Goal: Check status: Check status

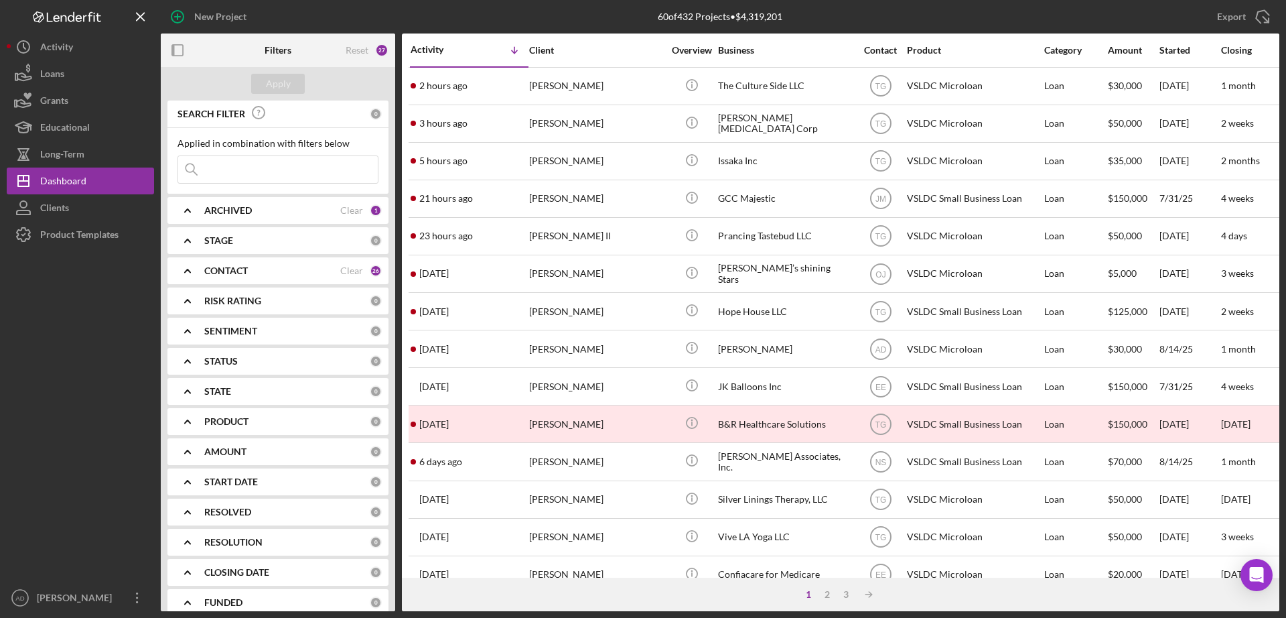
click at [226, 206] on b "ARCHIVED" at bounding box center [228, 210] width 48 height 11
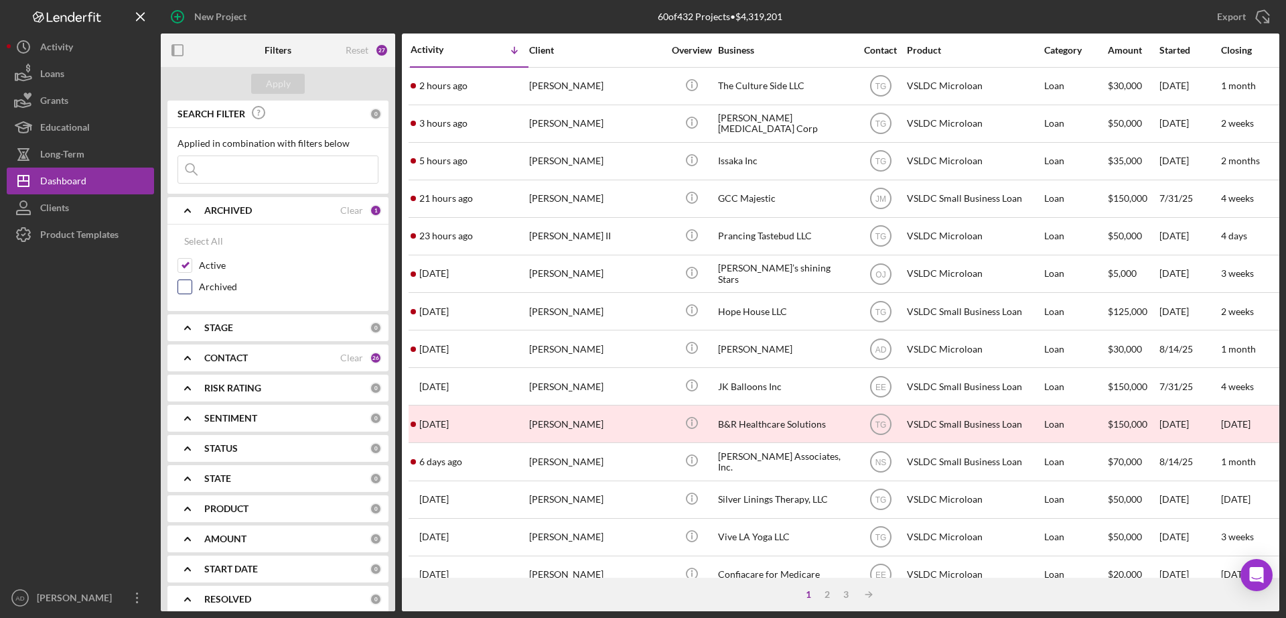
click at [186, 285] on input "Archived" at bounding box center [184, 286] width 13 height 13
checkbox input "true"
click at [225, 173] on input at bounding box center [278, 169] width 200 height 27
type input "jerome"
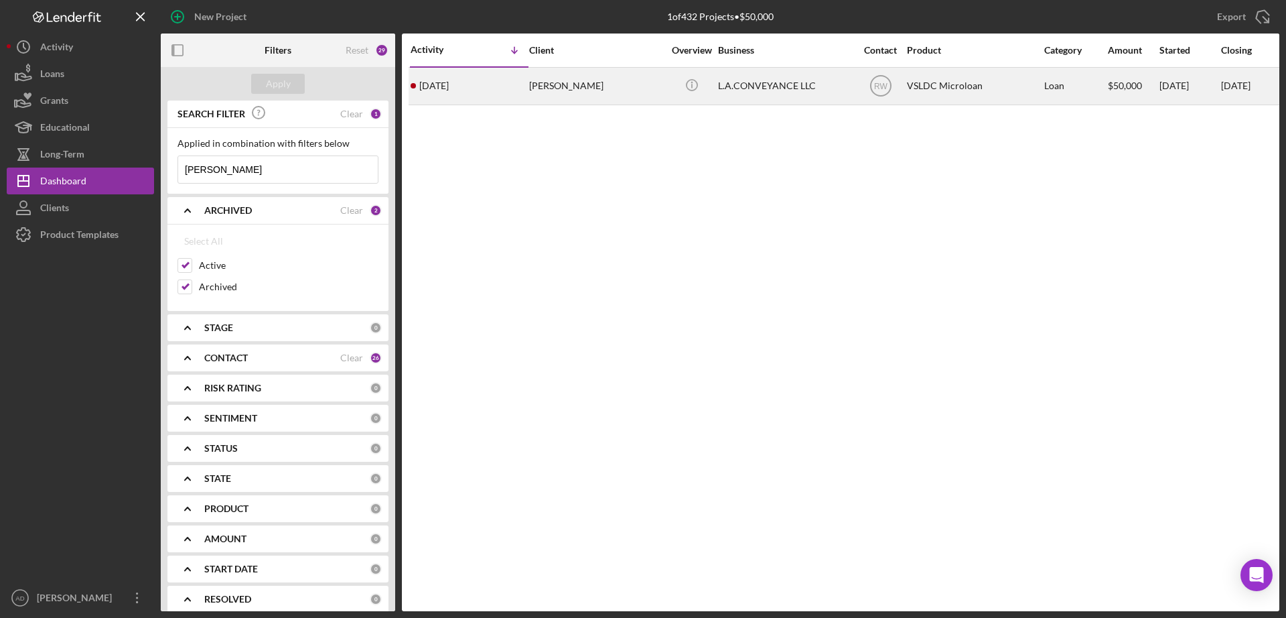
click at [478, 85] on div "2 months ago Jerome Marshall" at bounding box center [469, 86] width 117 height 36
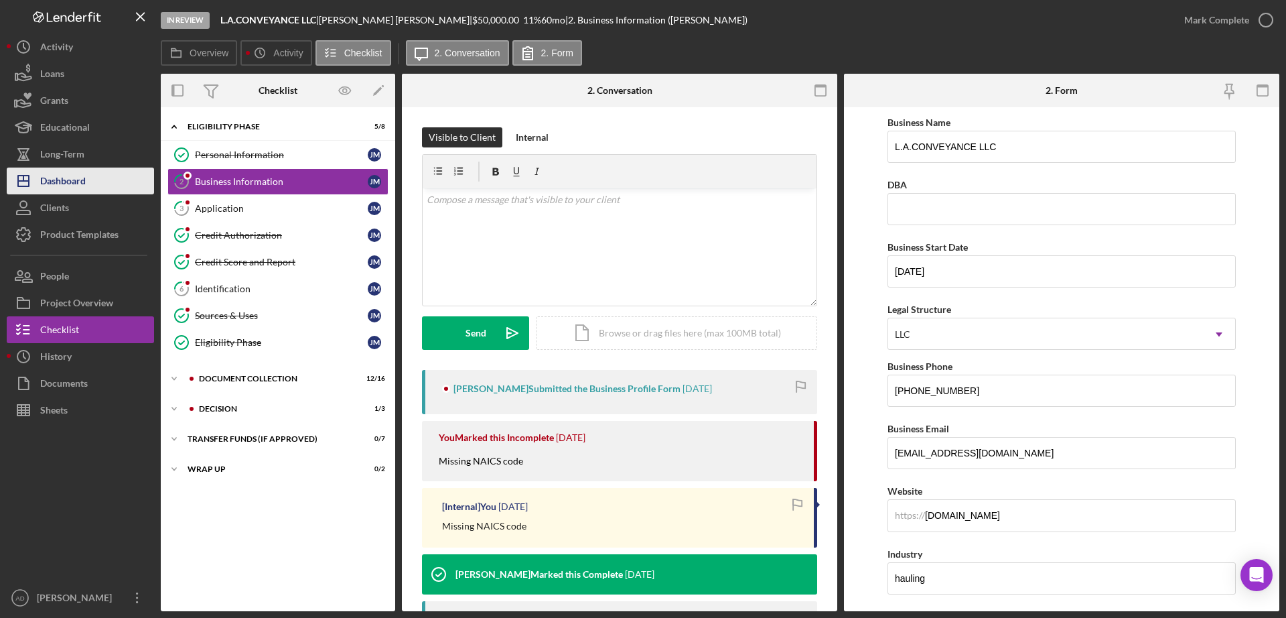
click at [109, 176] on button "Icon/Dashboard Dashboard" at bounding box center [80, 180] width 147 height 27
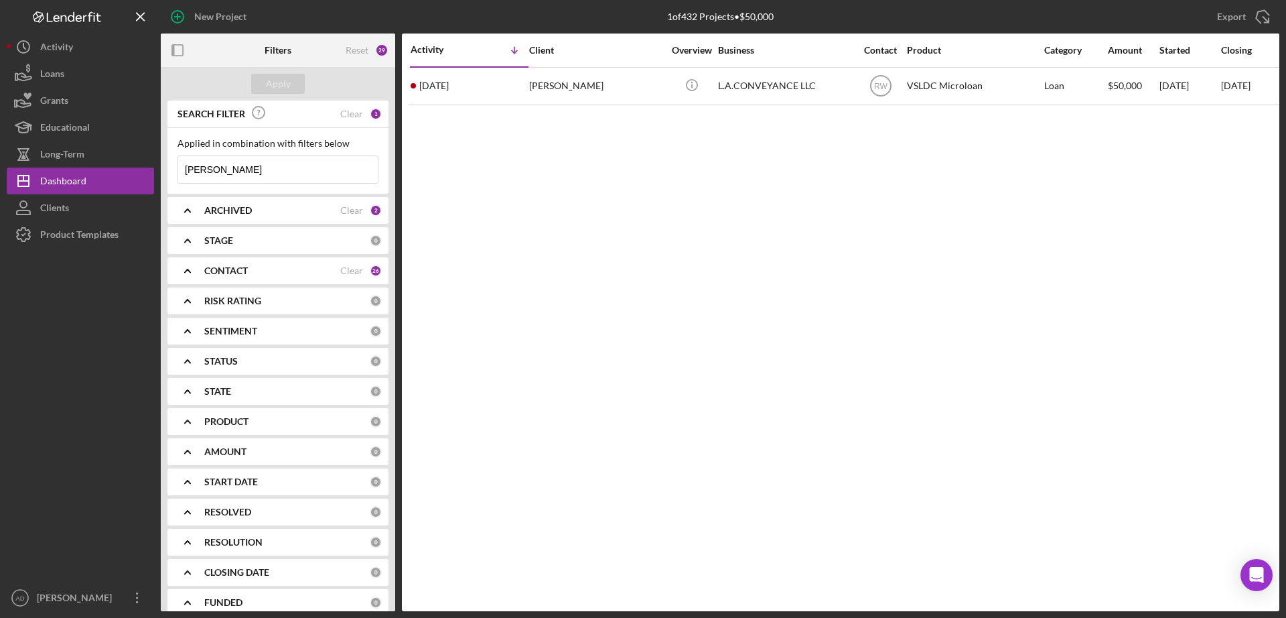
click at [255, 210] on div "ARCHIVED" at bounding box center [272, 210] width 136 height 11
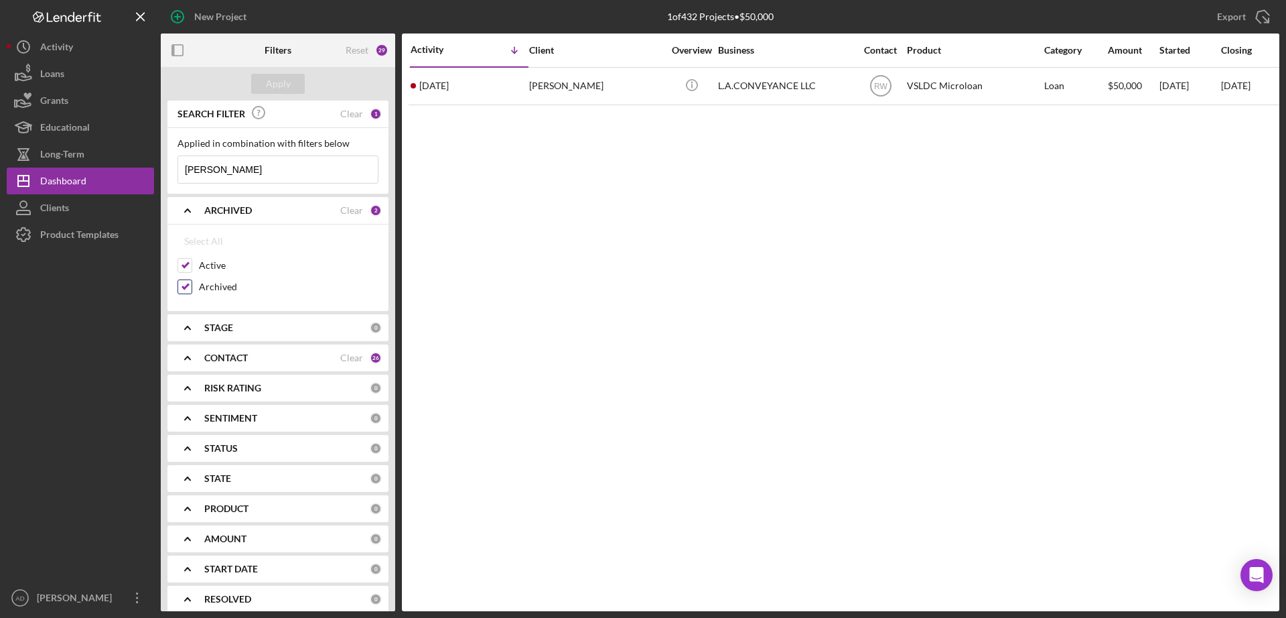
click at [185, 287] on input "Archived" at bounding box center [184, 286] width 13 height 13
checkbox input "false"
click at [287, 81] on div "Apply" at bounding box center [278, 84] width 25 height 20
click at [184, 358] on icon "Icon/Expander" at bounding box center [187, 357] width 33 height 33
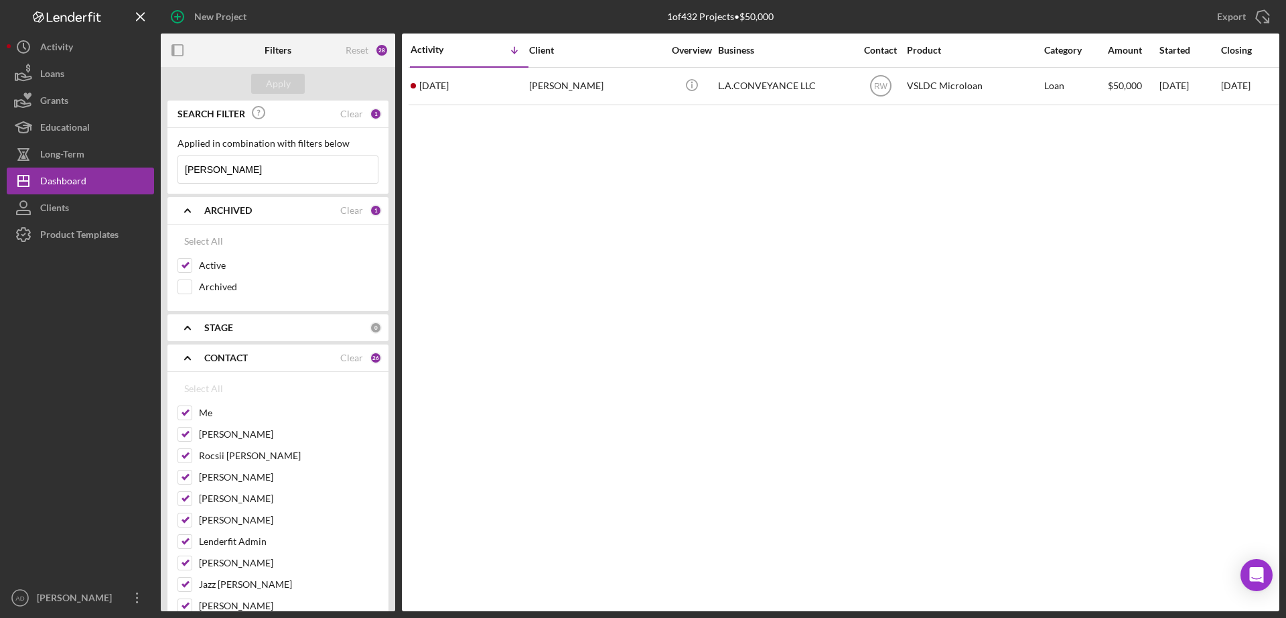
click at [245, 168] on input "jerome" at bounding box center [278, 169] width 200 height 27
click at [188, 326] on polyline at bounding box center [187, 327] width 5 height 3
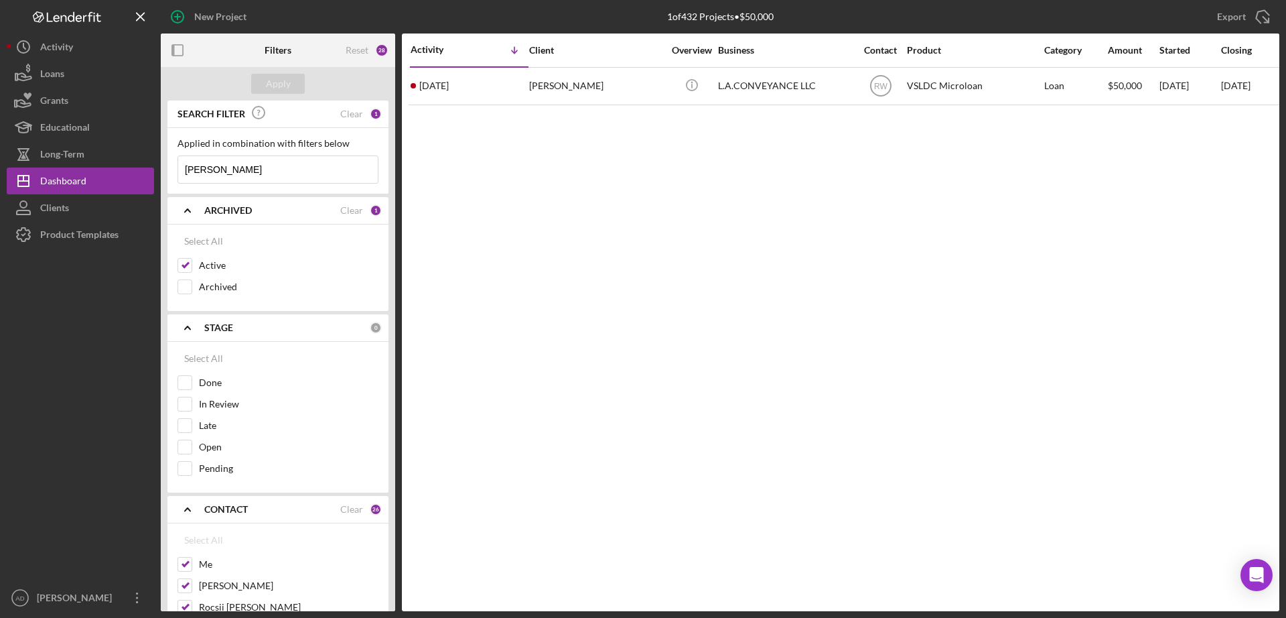
click at [188, 326] on polyline at bounding box center [187, 327] width 5 height 3
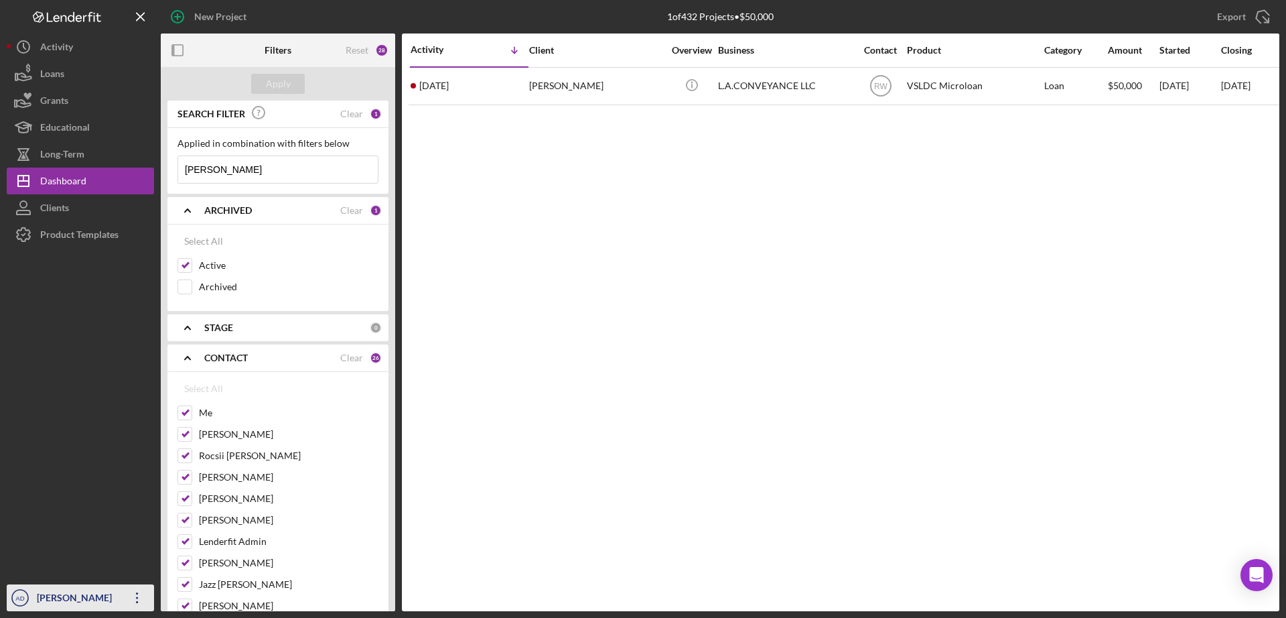
click at [114, 595] on div "[PERSON_NAME]" at bounding box center [76, 599] width 87 height 30
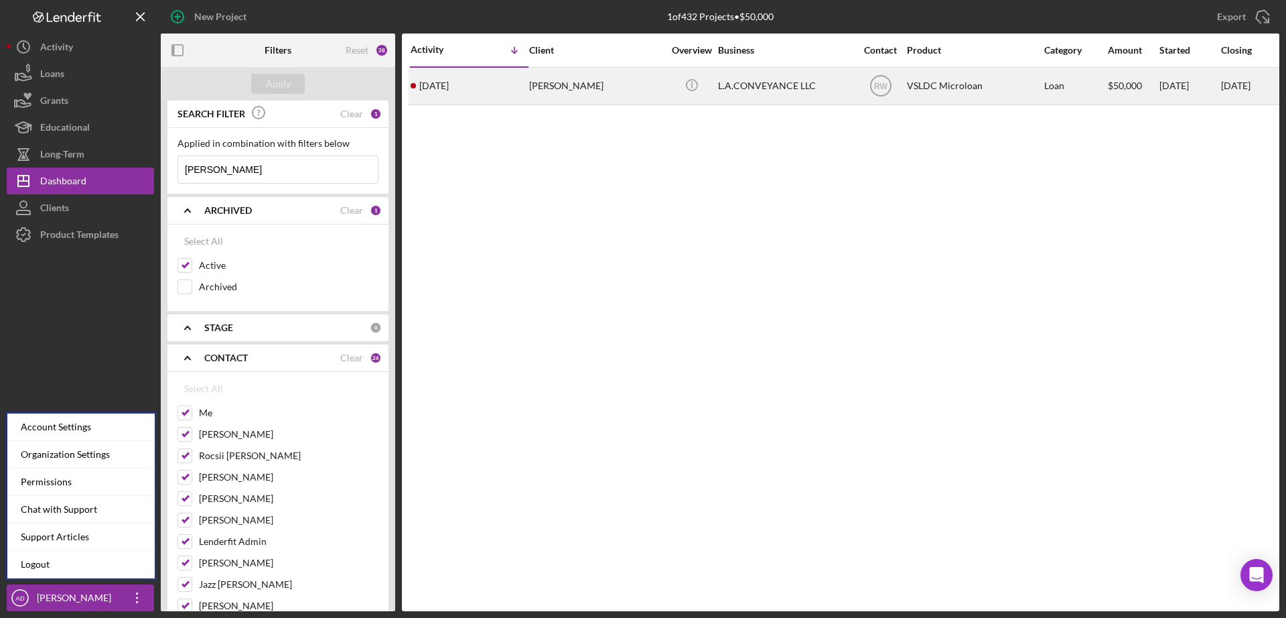
click at [618, 78] on div "Jerome Marshall" at bounding box center [596, 86] width 134 height 36
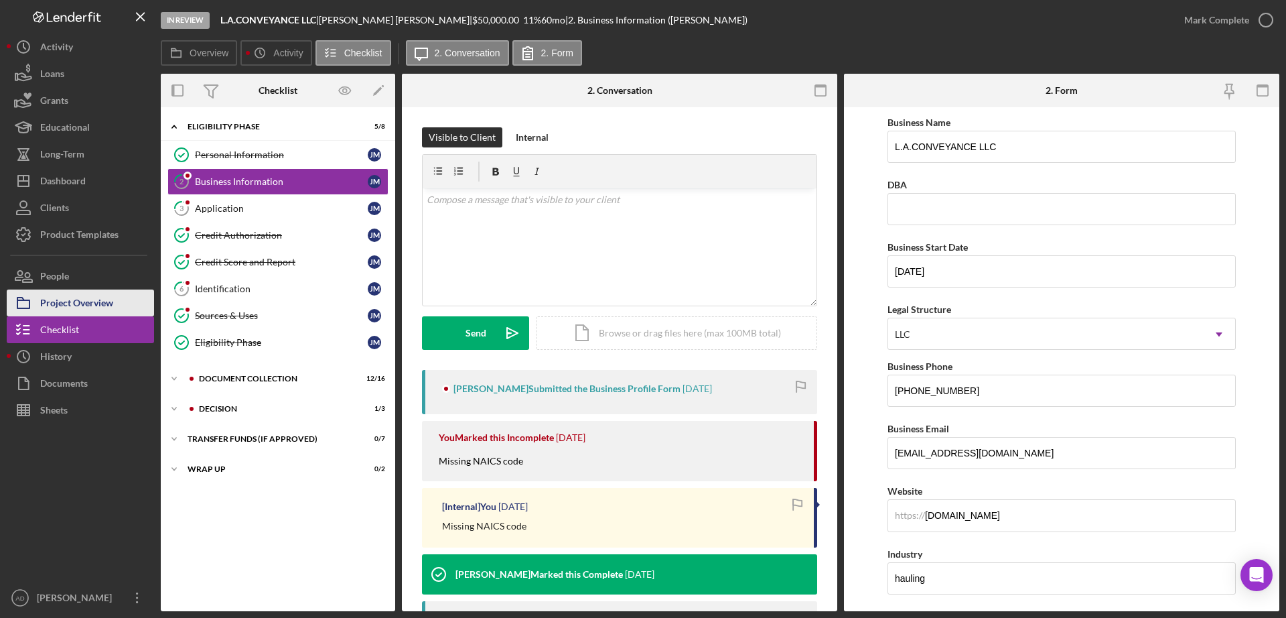
click at [112, 301] on div "Project Overview" at bounding box center [76, 304] width 73 height 30
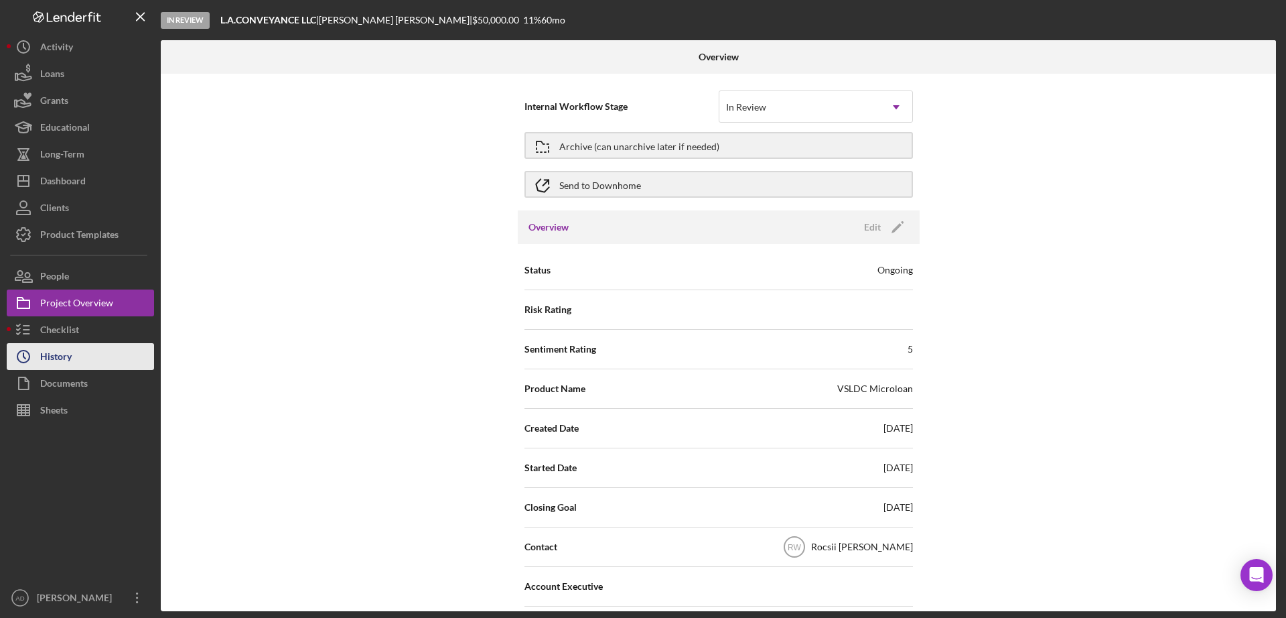
click at [61, 356] on div "History" at bounding box center [55, 358] width 31 height 30
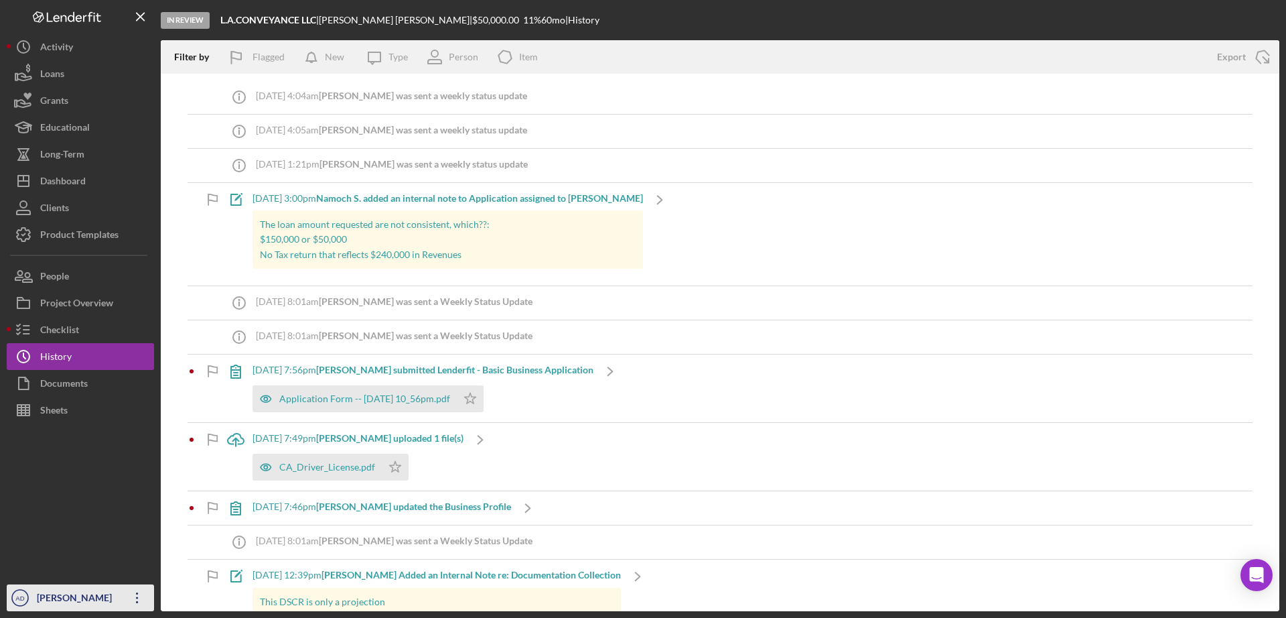
click at [134, 593] on icon "Icon/Overflow" at bounding box center [137, 597] width 33 height 33
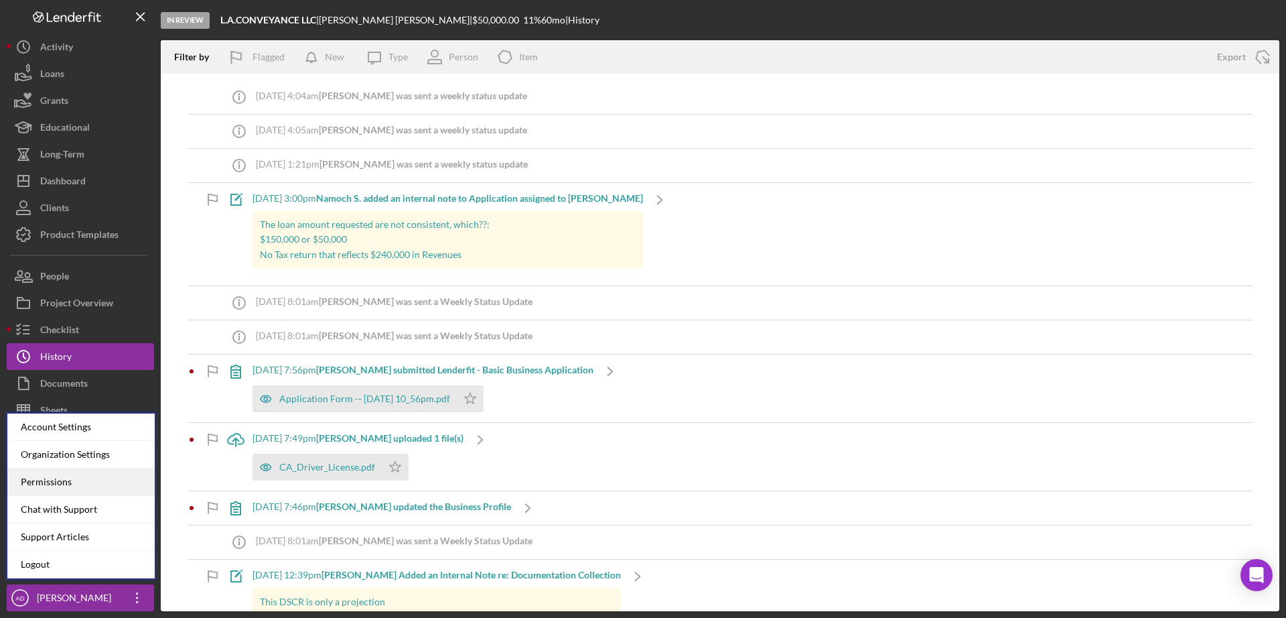
click at [58, 482] on div "Permissions" at bounding box center [80, 481] width 147 height 27
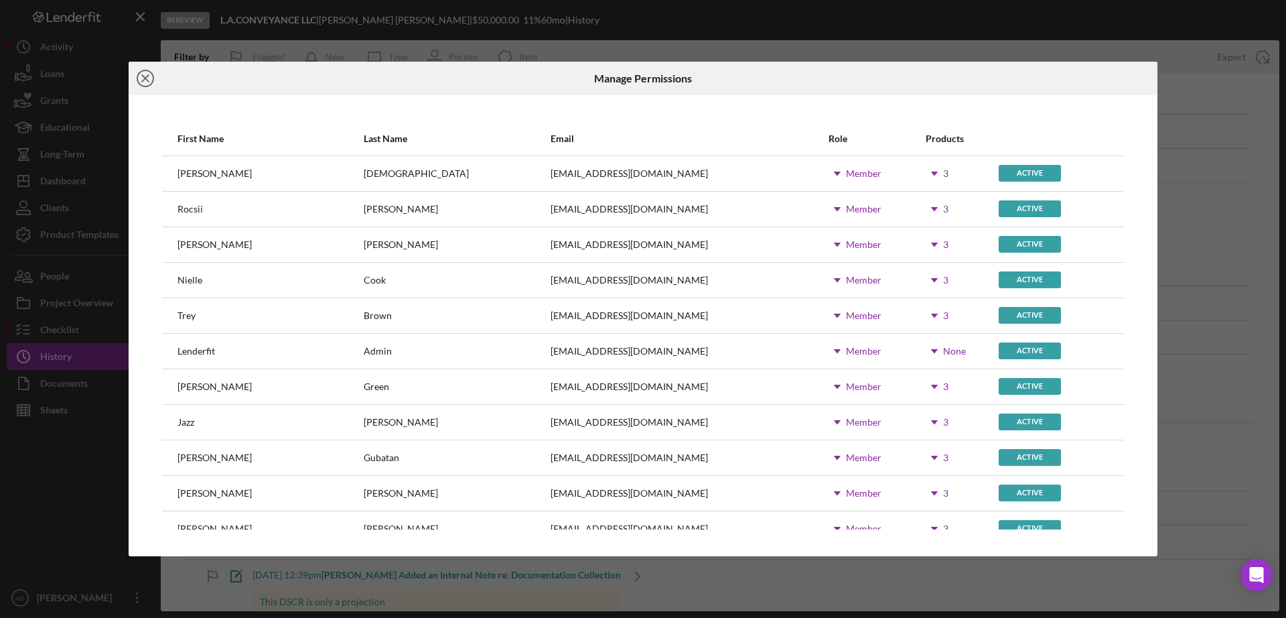
click at [145, 79] on line at bounding box center [145, 78] width 7 height 7
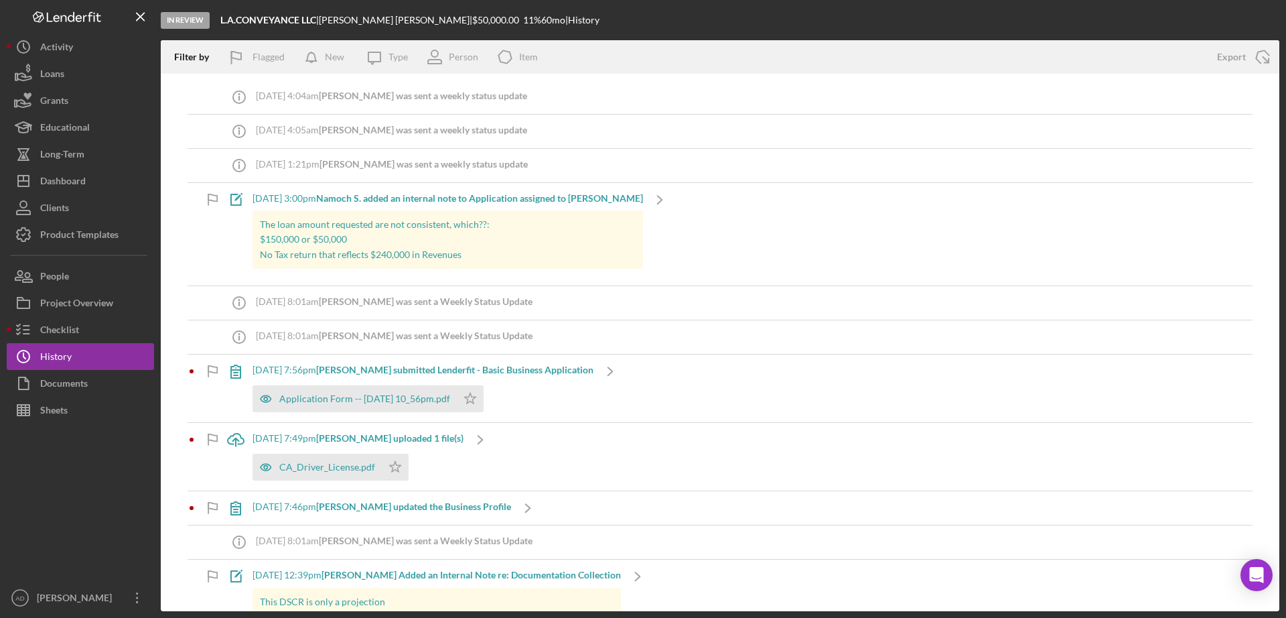
click at [355, 197] on b "Namoch S. added an internal note to Application assigned to Jerome M." at bounding box center [479, 197] width 327 height 11
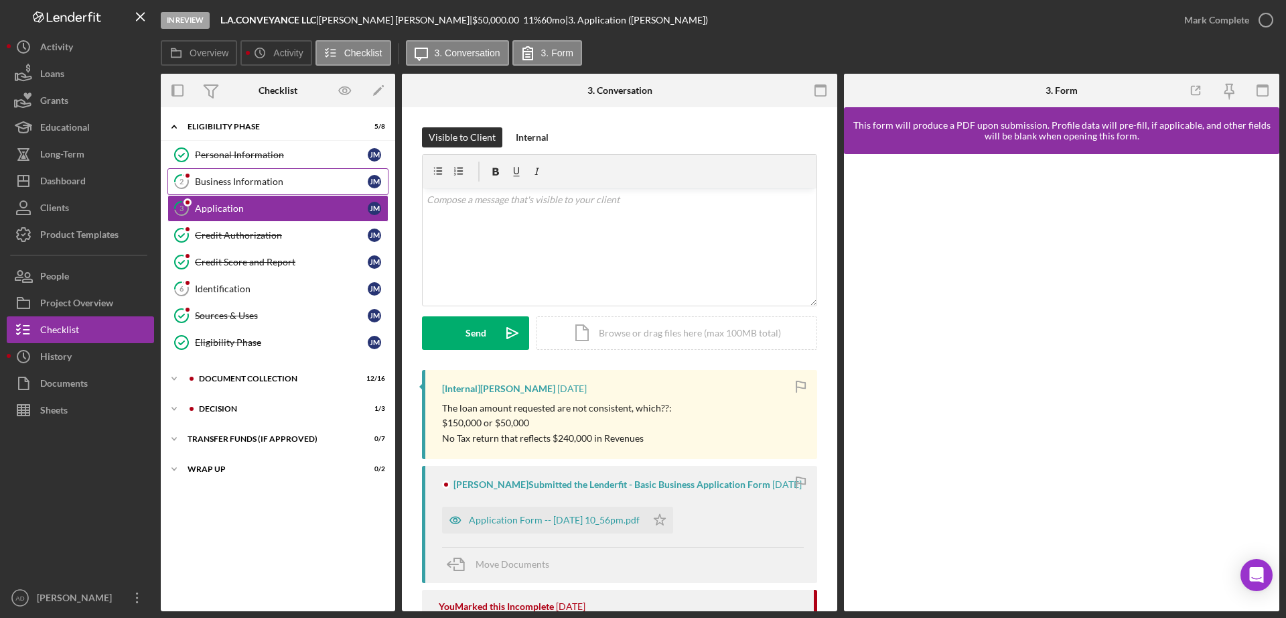
click at [239, 178] on div "Business Information" at bounding box center [281, 181] width 173 height 11
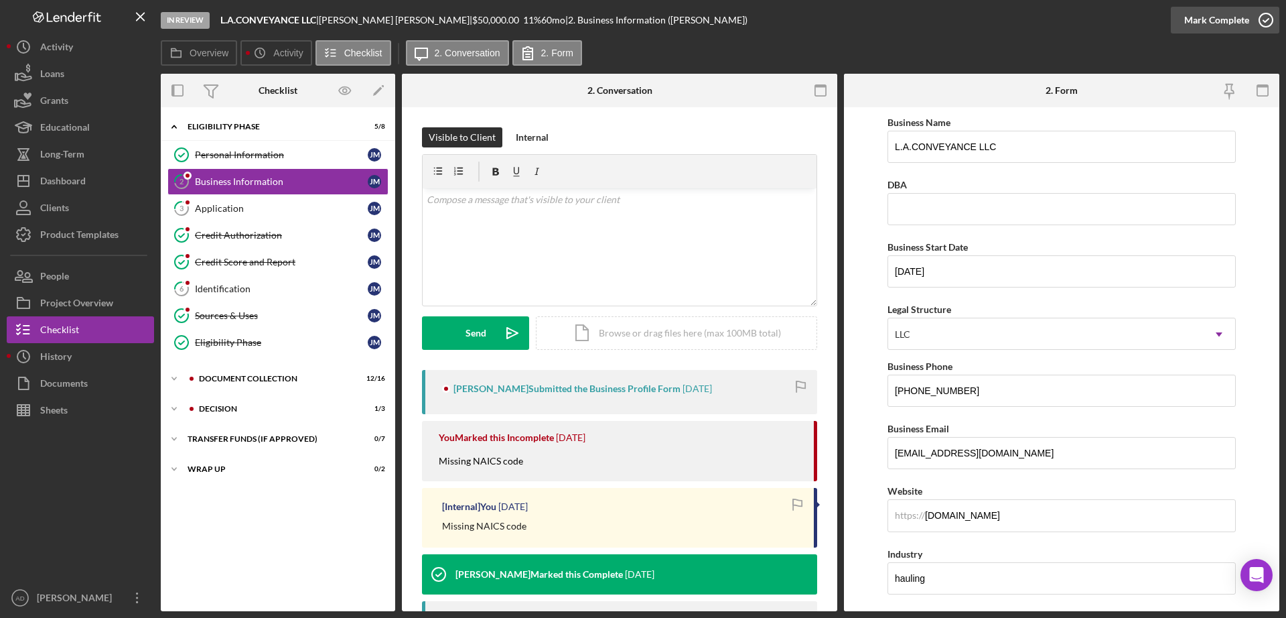
click at [1217, 21] on div "Mark Complete" at bounding box center [1217, 20] width 65 height 27
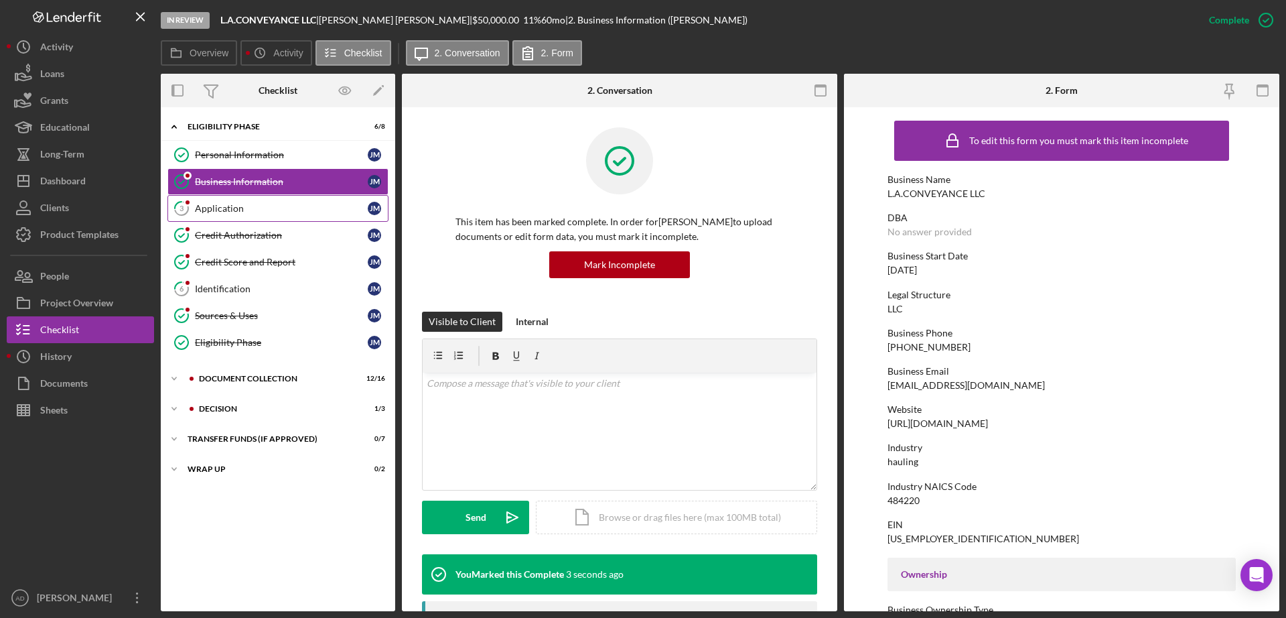
click at [223, 207] on div "Application" at bounding box center [281, 208] width 173 height 11
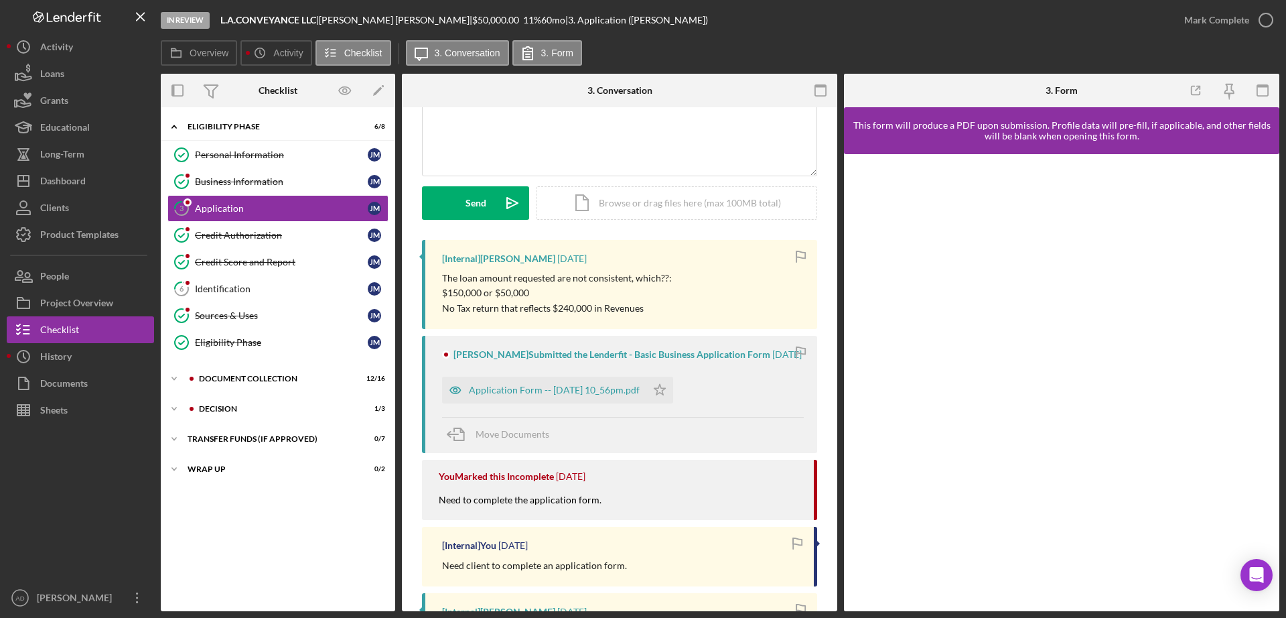
scroll to position [133, 0]
click at [591, 393] on div "Application Form -- 2025-06-09 10_56pm.pdf" at bounding box center [554, 387] width 171 height 11
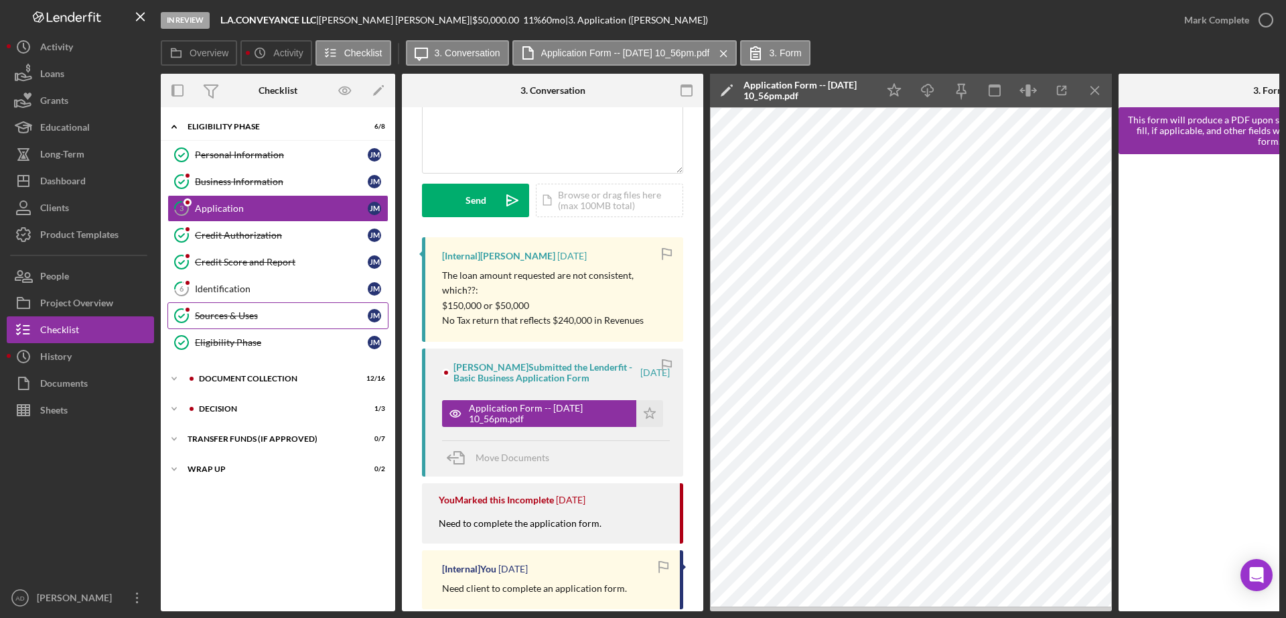
click at [247, 312] on div "Sources & Uses" at bounding box center [281, 315] width 173 height 11
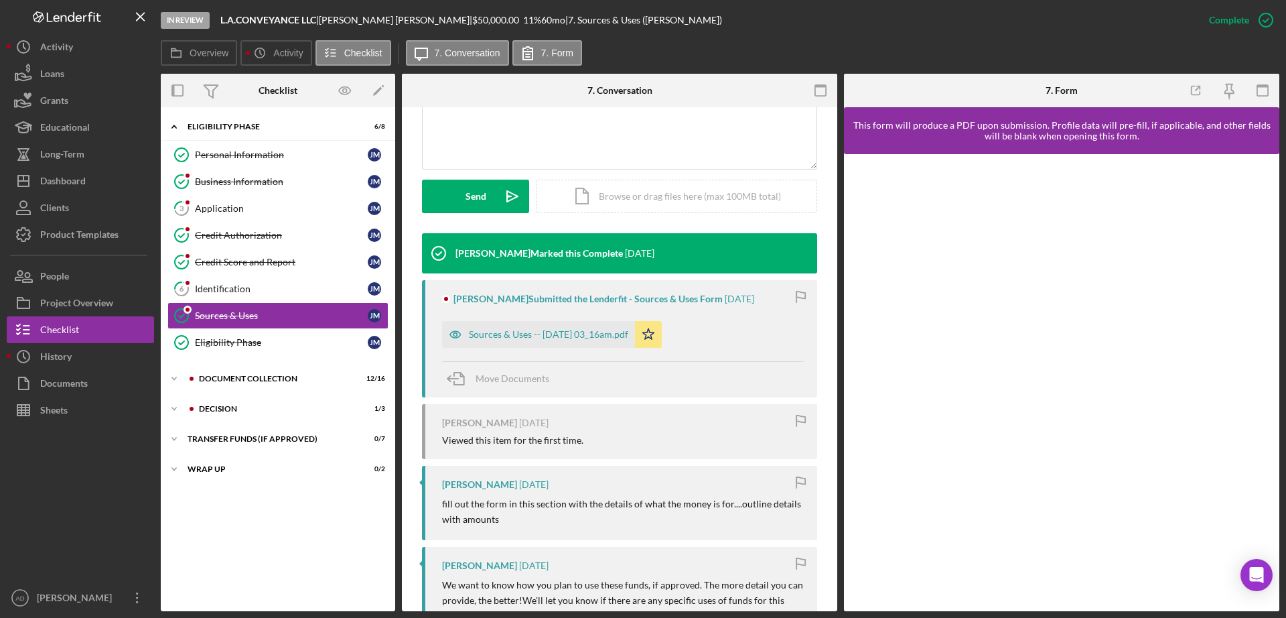
scroll to position [387, 0]
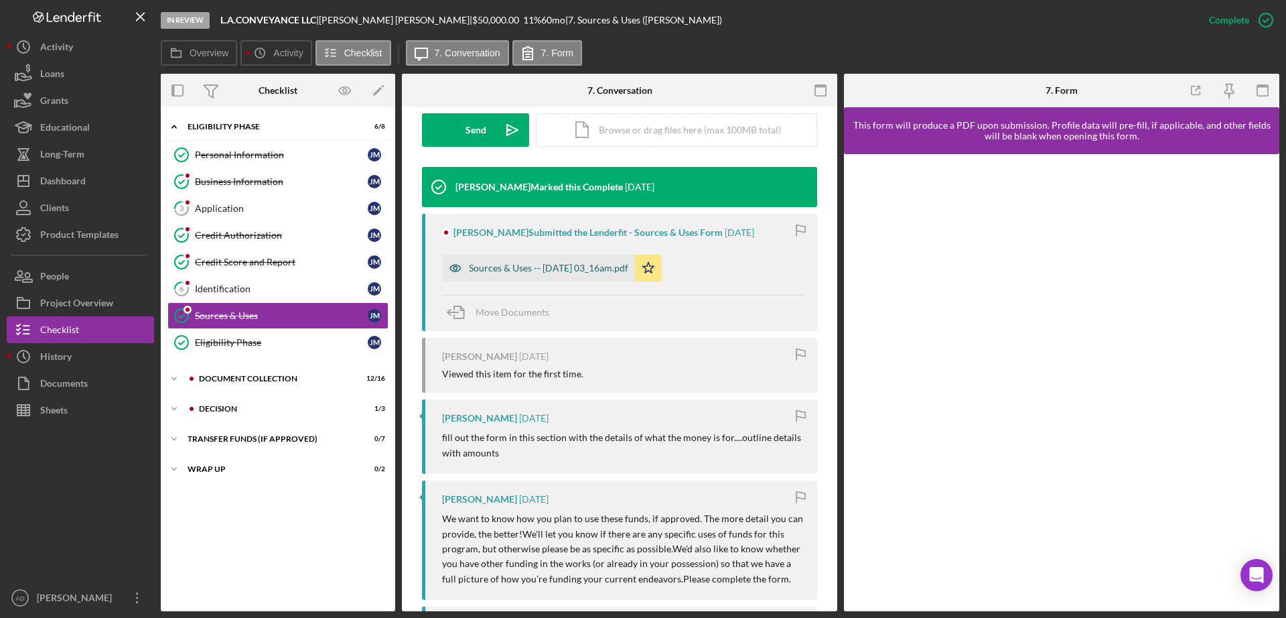
click at [531, 263] on div "Sources & Uses -- 2025-01-14 03_16am.pdf" at bounding box center [548, 268] width 159 height 11
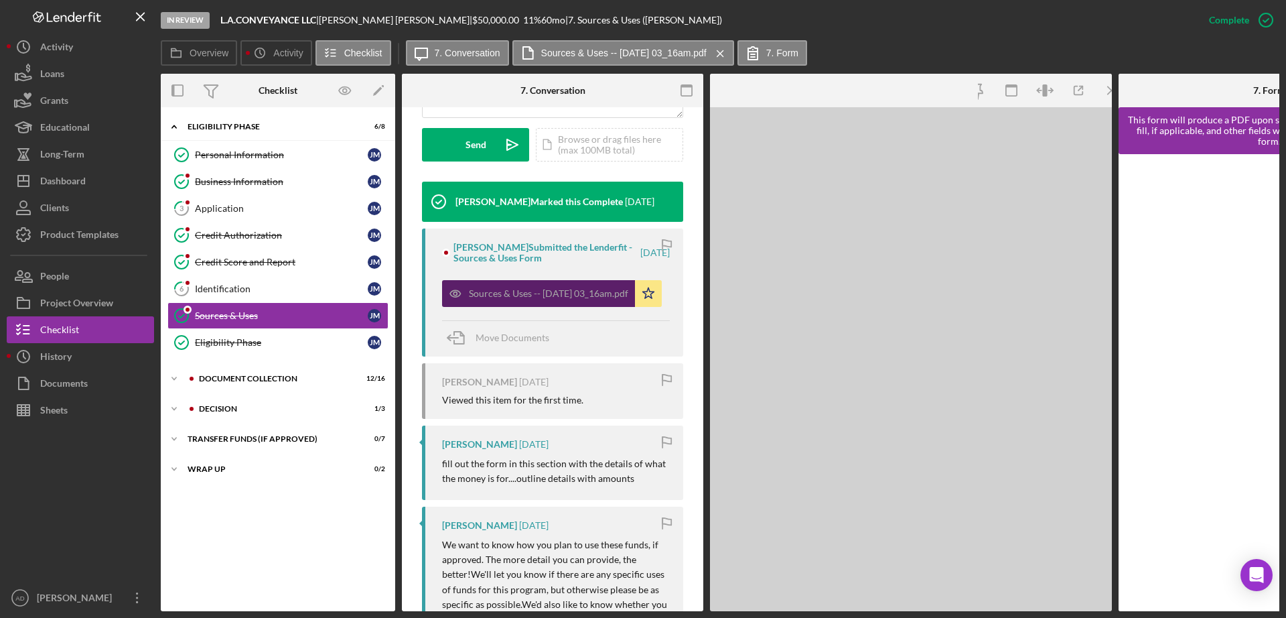
scroll to position [402, 0]
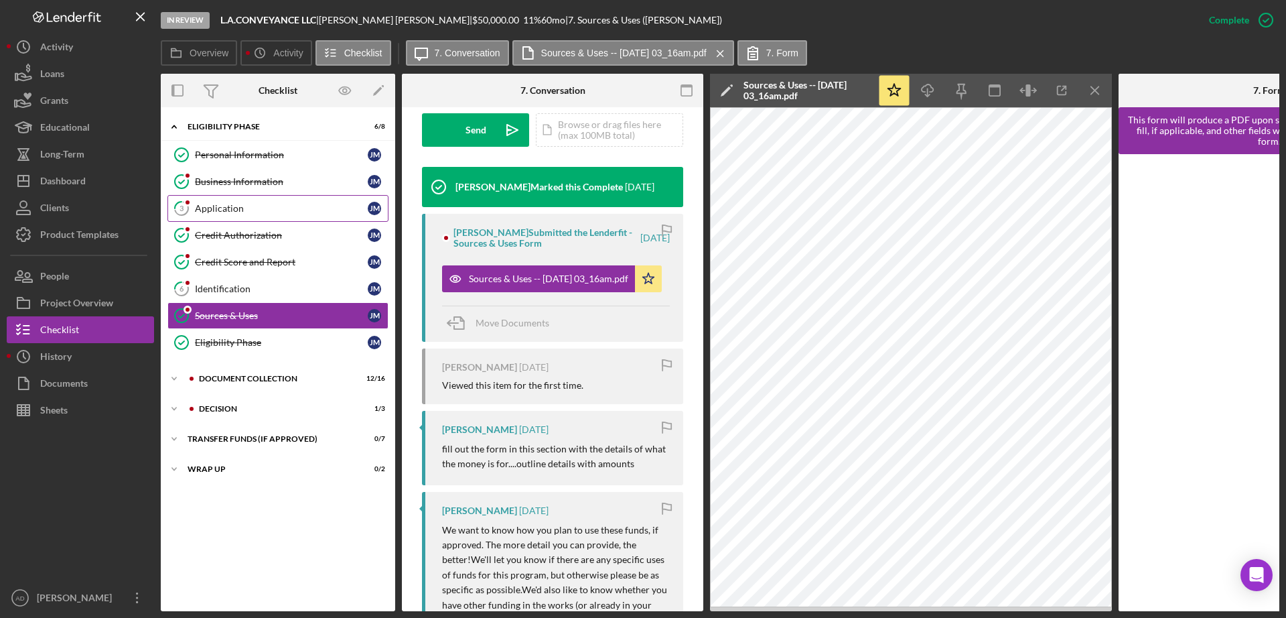
click at [259, 208] on div "Application" at bounding box center [281, 208] width 173 height 11
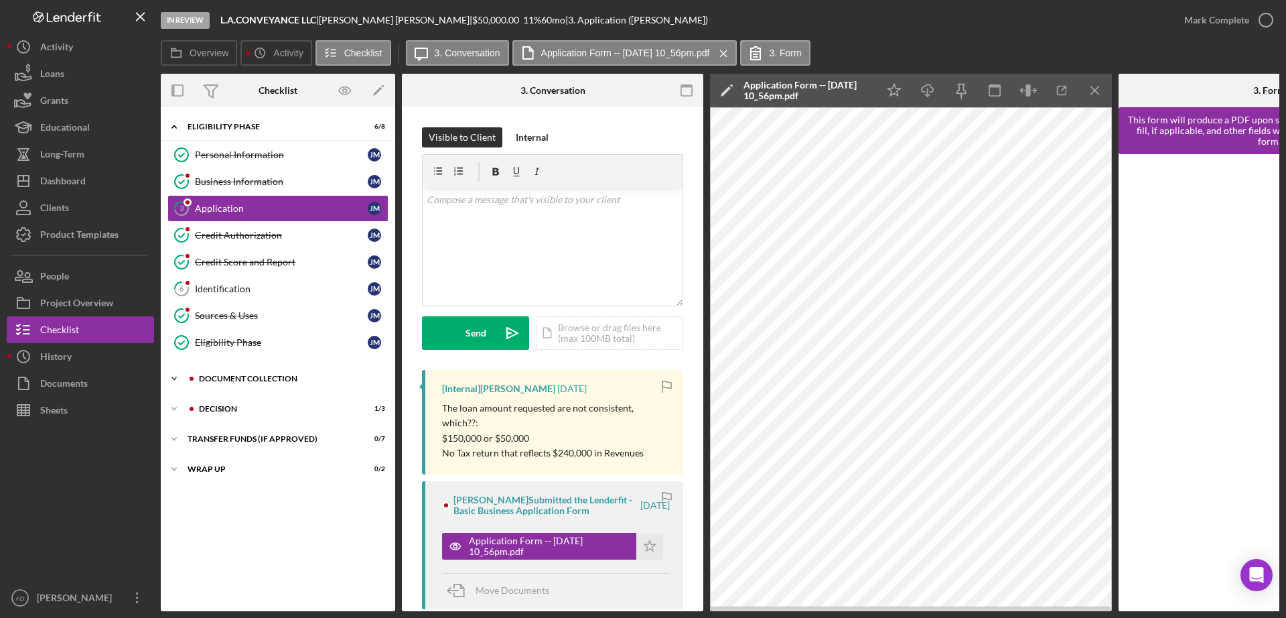
click at [174, 377] on icon "Icon/Expander" at bounding box center [174, 378] width 27 height 27
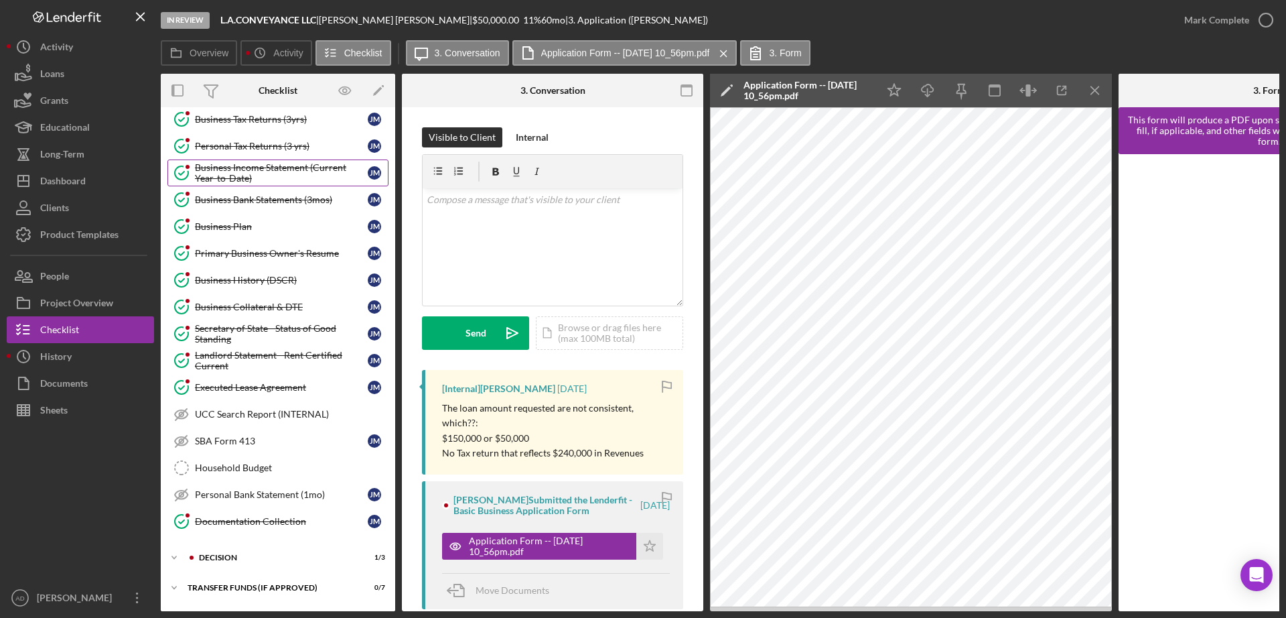
scroll to position [319, 0]
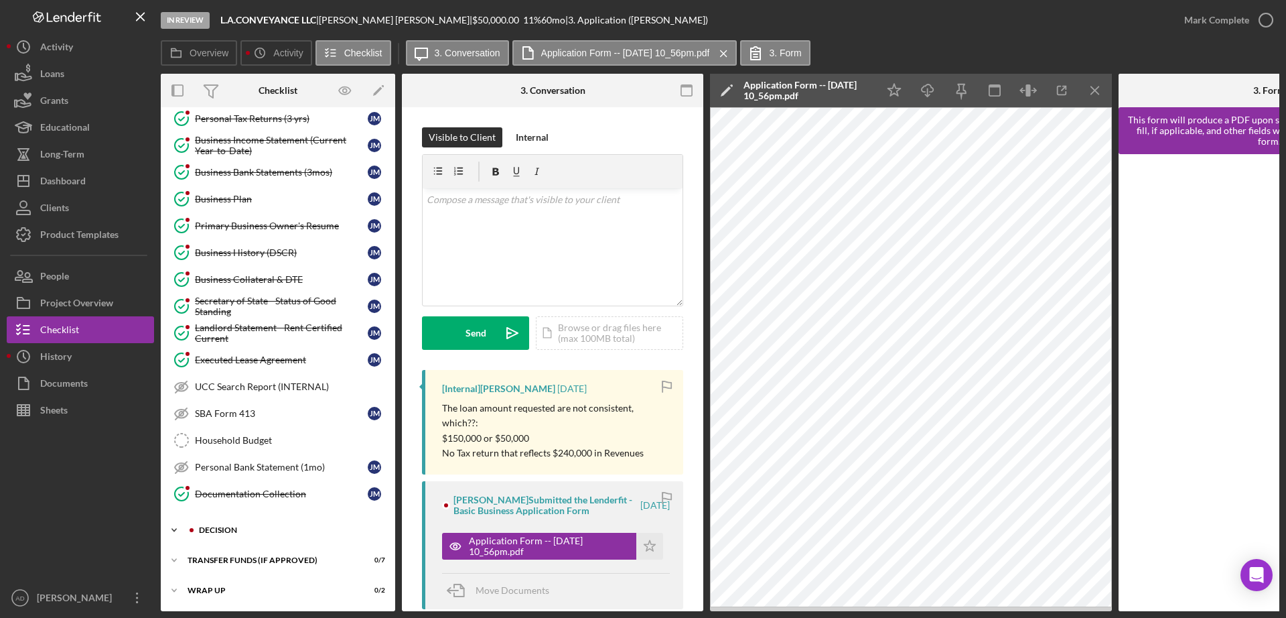
click at [228, 521] on div "Icon/Expander Decision 1 / 3" at bounding box center [278, 530] width 234 height 27
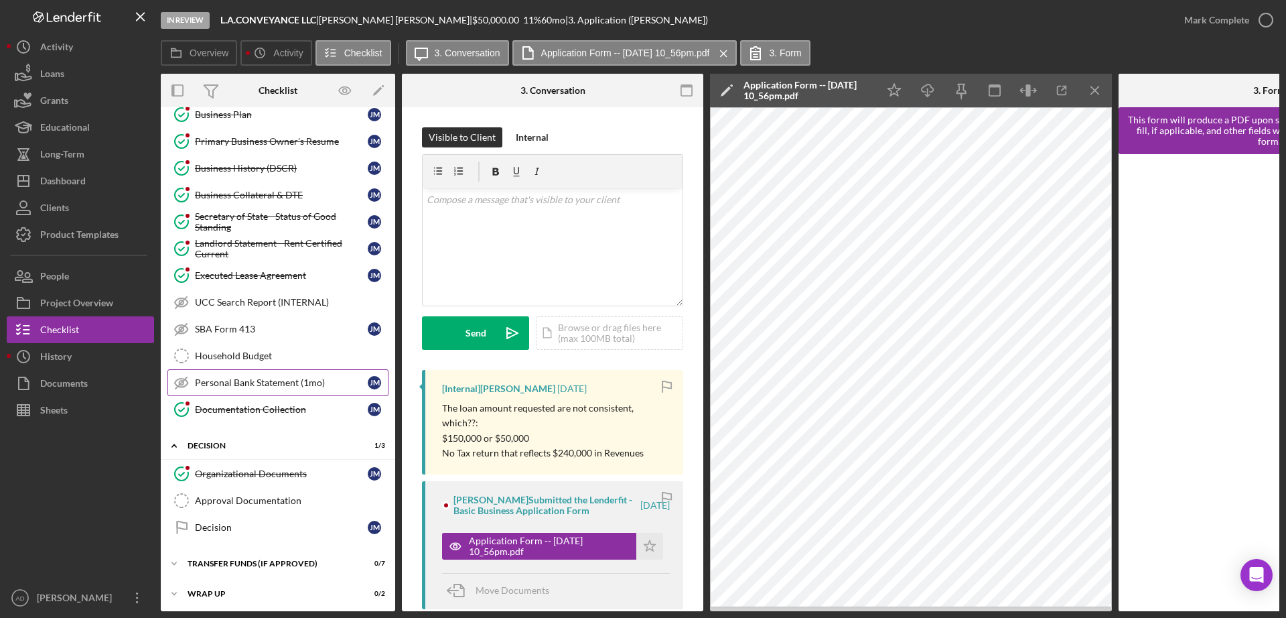
scroll to position [407, 0]
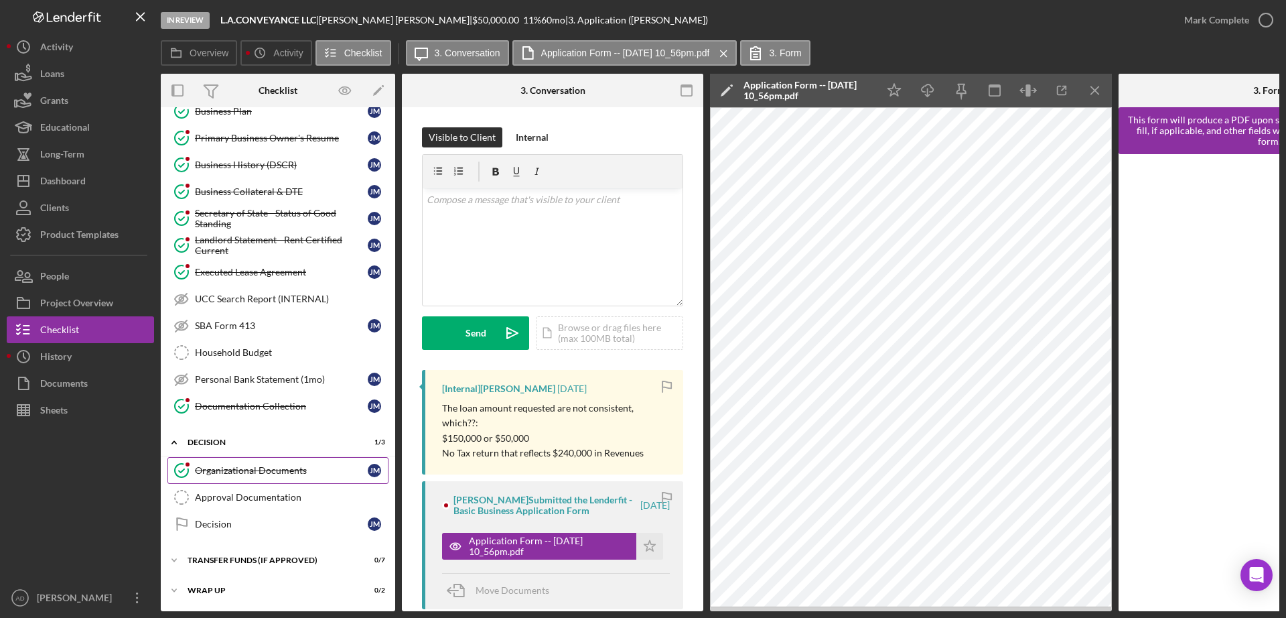
click at [276, 465] on div "Organizational Documents" at bounding box center [281, 470] width 173 height 11
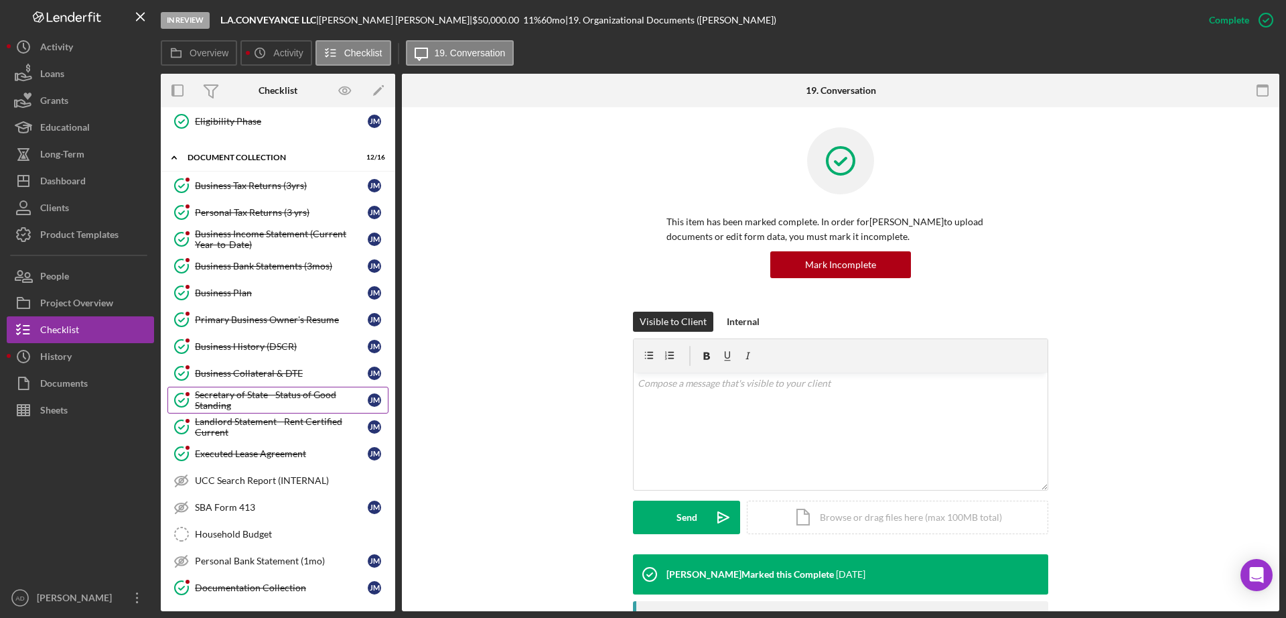
scroll to position [71, 0]
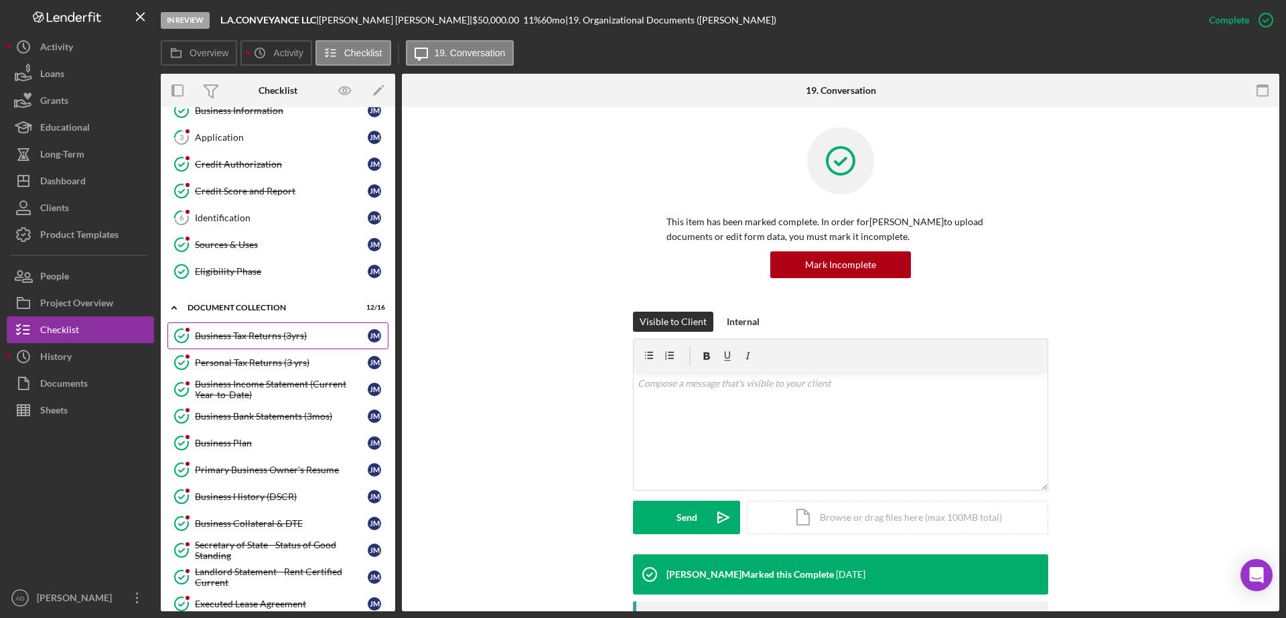
click at [224, 336] on div "Business Tax Returns (3yrs)" at bounding box center [281, 335] width 173 height 11
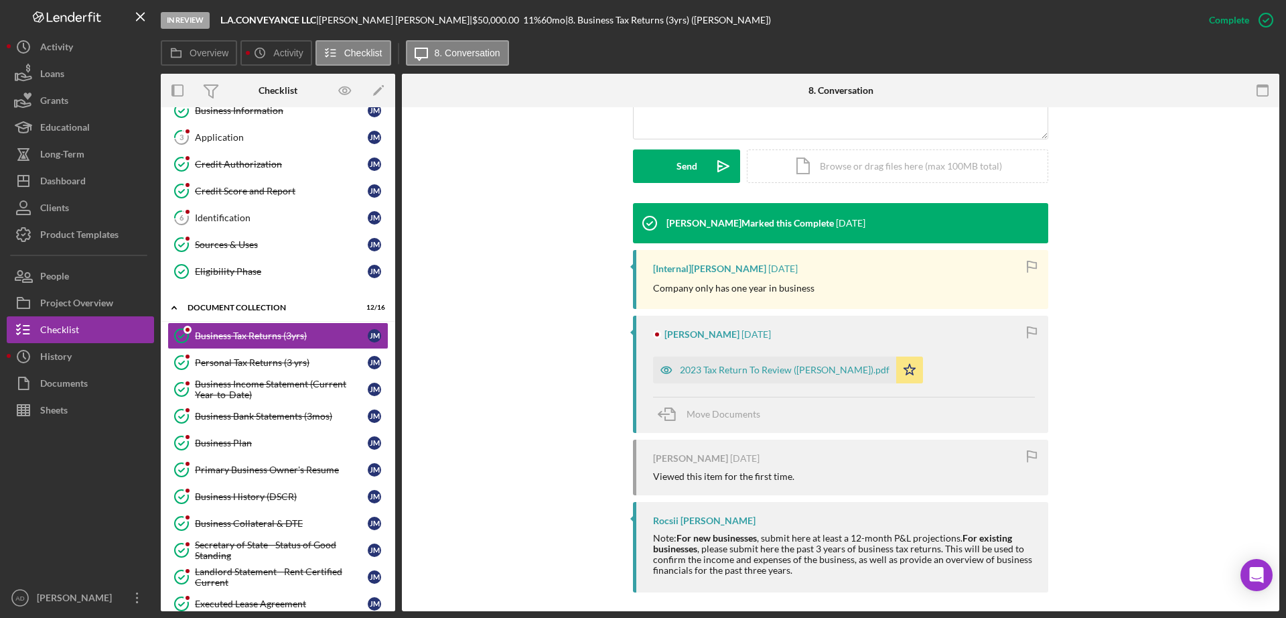
scroll to position [359, 0]
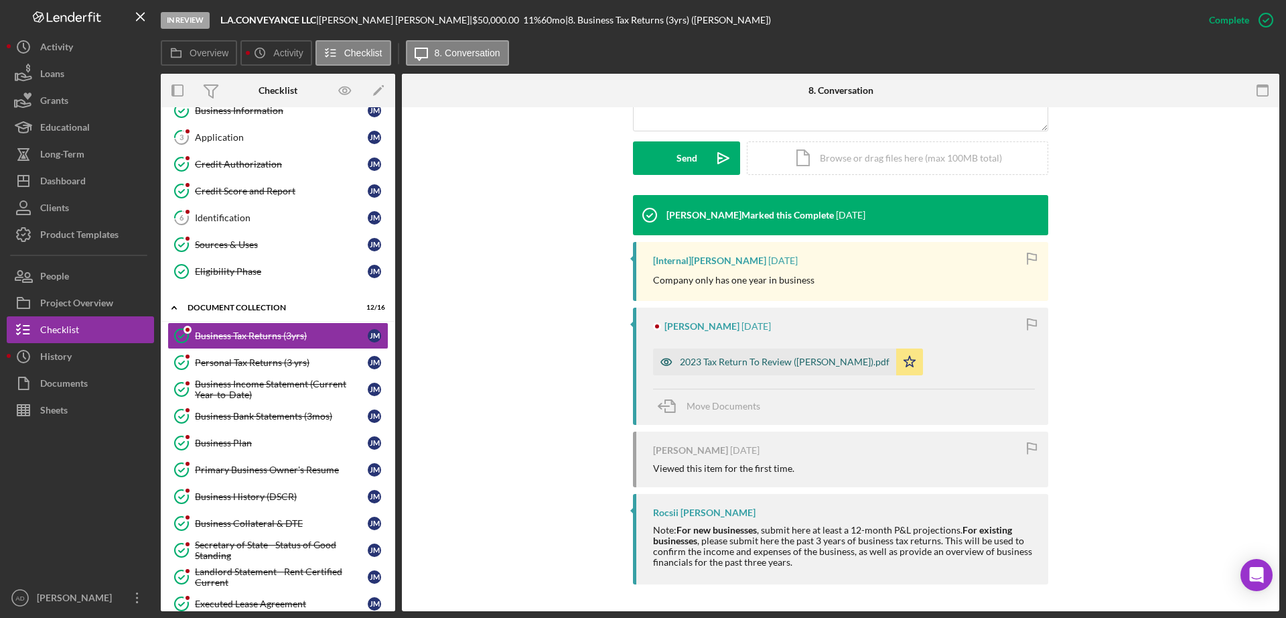
click at [770, 362] on div "2023 Tax Return To Review (MARSHALL JEROME).pdf" at bounding box center [785, 361] width 210 height 11
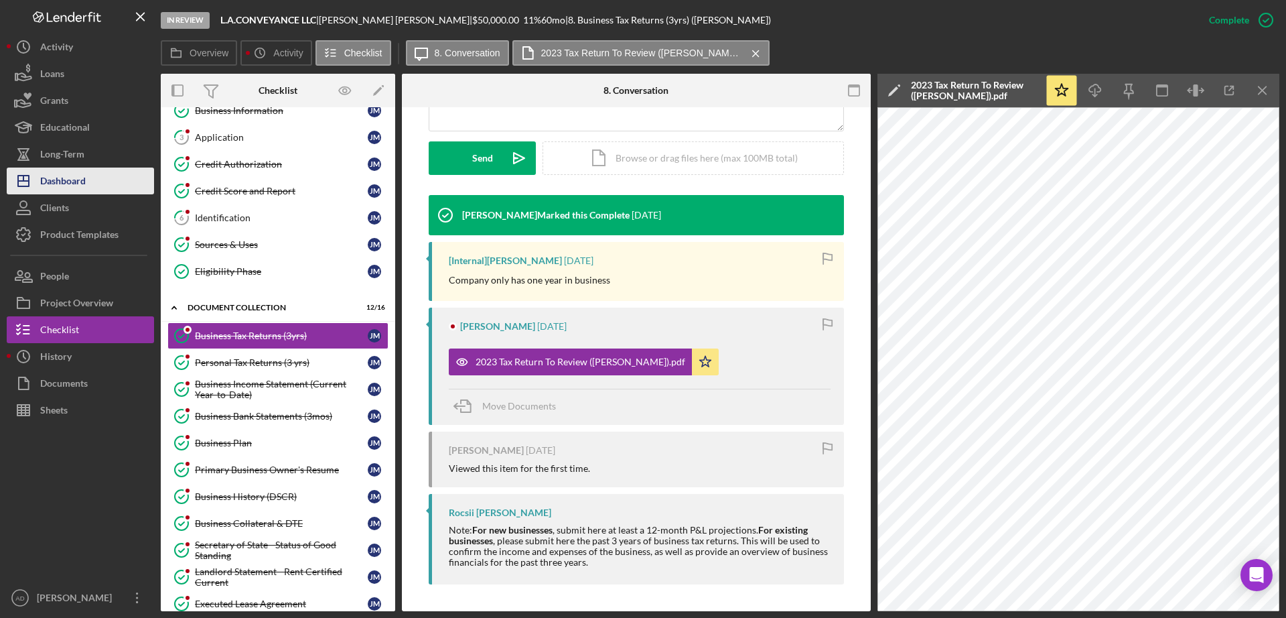
click at [52, 179] on div "Dashboard" at bounding box center [63, 182] width 46 height 30
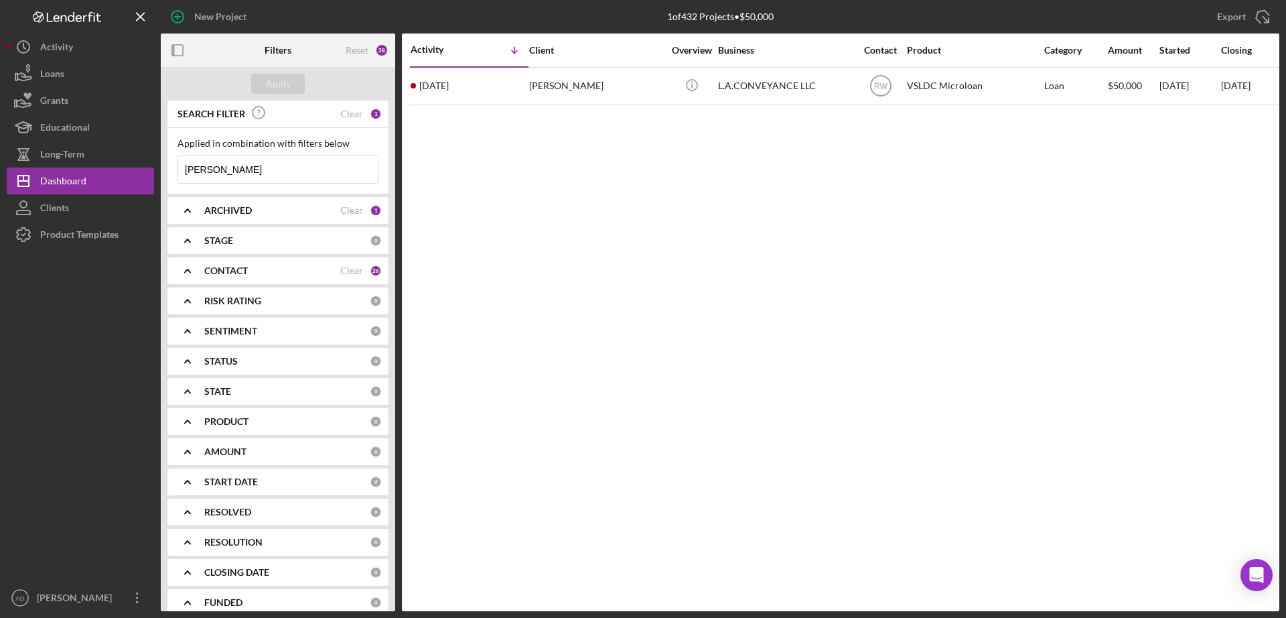
click at [258, 165] on input "jerome" at bounding box center [278, 169] width 200 height 27
type input "j"
click at [286, 82] on div "Apply" at bounding box center [278, 84] width 25 height 20
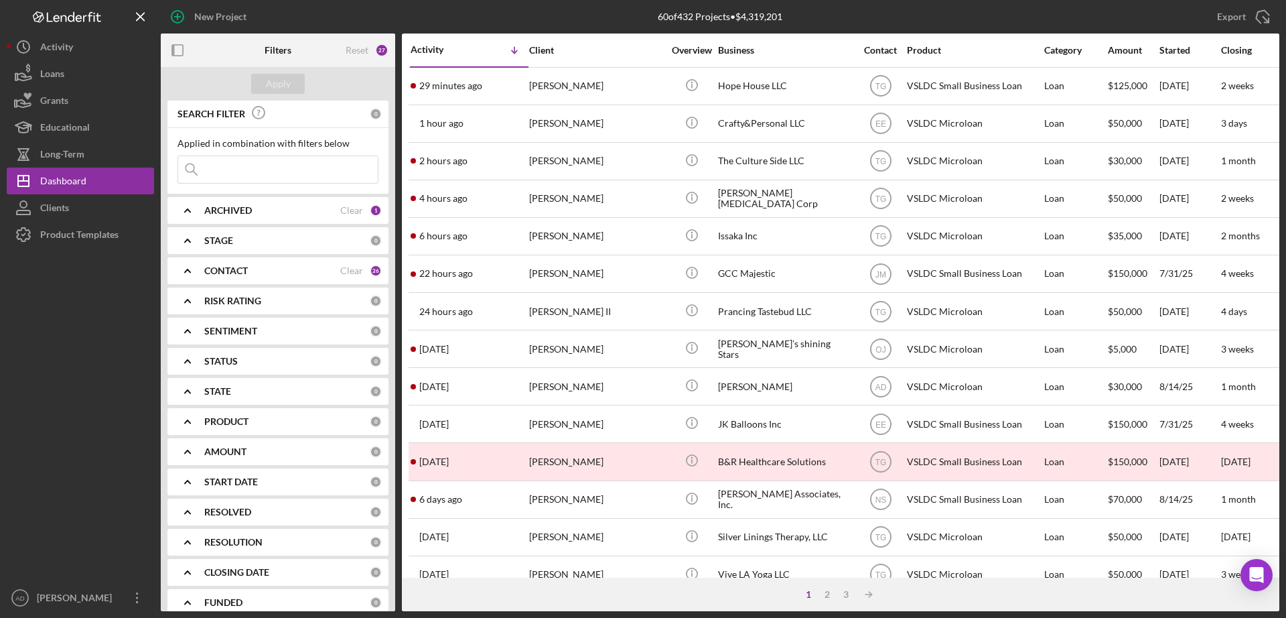
click at [990, 13] on div "Export Icon/Export" at bounding box center [1092, 16] width 373 height 33
